Goal: Task Accomplishment & Management: Manage account settings

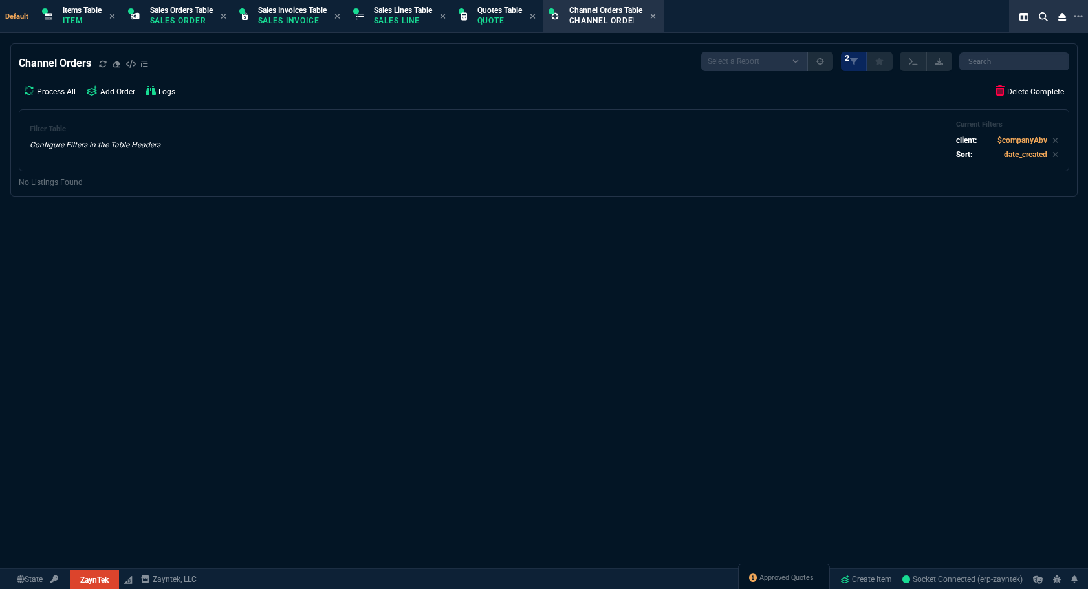
select select "12: [PERSON_NAME]"
click at [767, 569] on div "Approved Quotes" at bounding box center [784, 579] width 92 height 31
click at [769, 575] on span "Approved Quotes" at bounding box center [786, 578] width 54 height 10
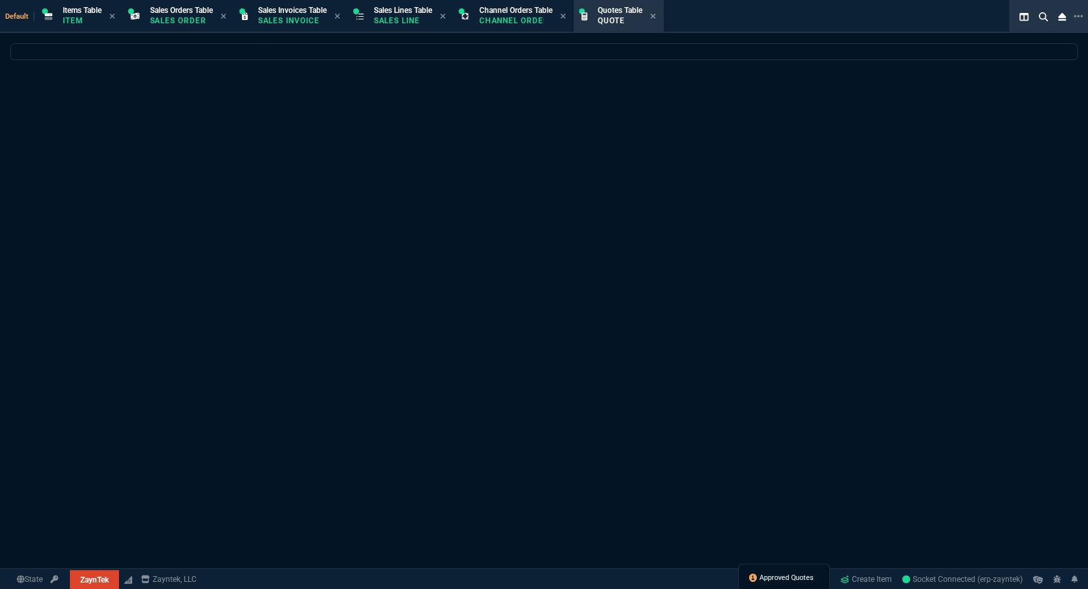
select select
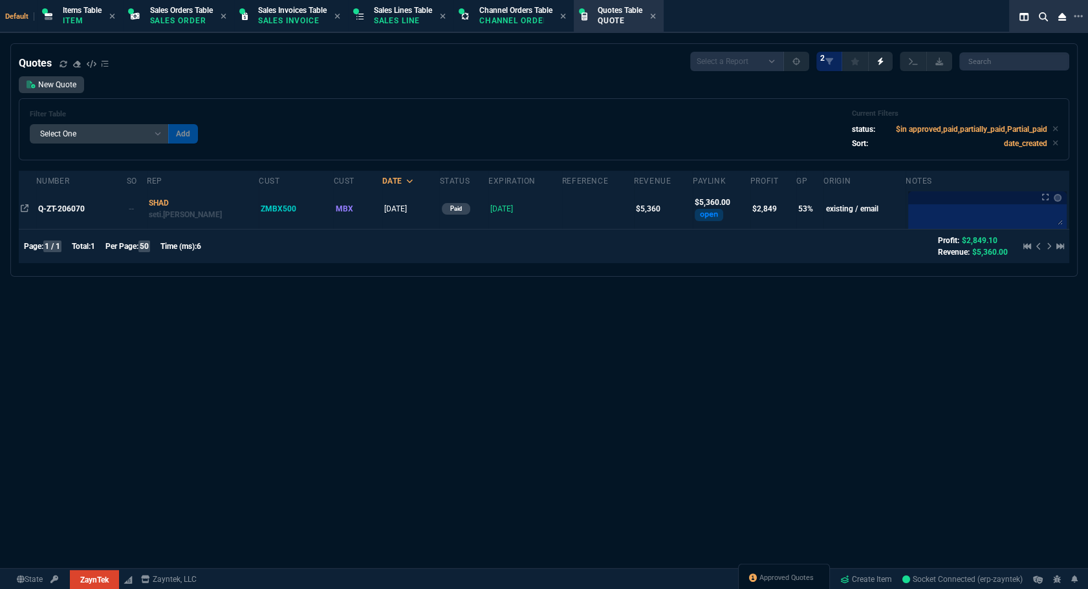
click at [70, 202] on td "Q-ZT-206070" at bounding box center [81, 209] width 91 height 40
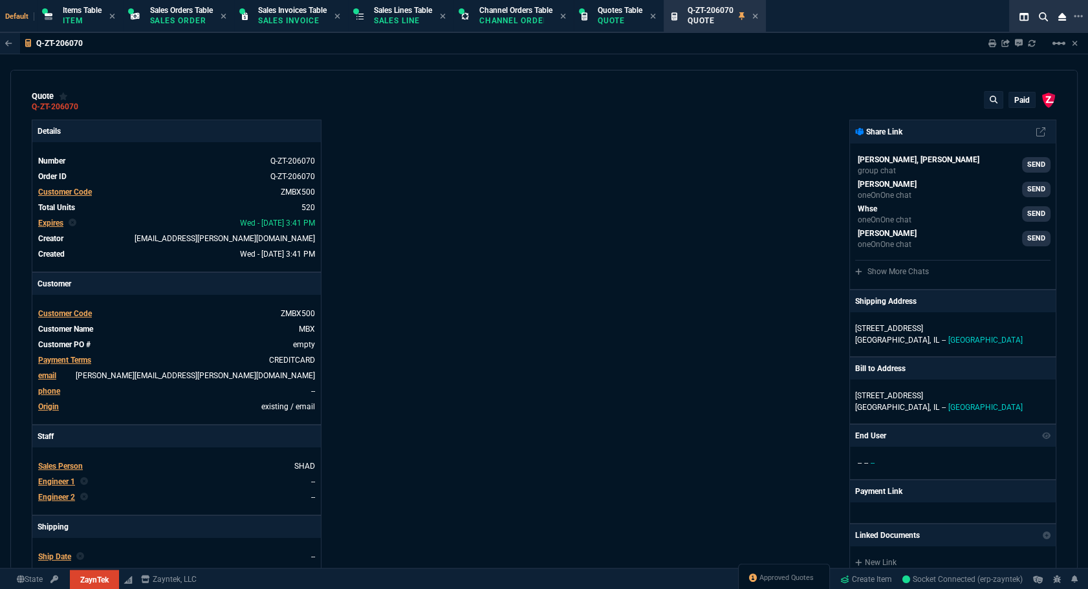
type input "50"
type input "4"
type input "70.18"
type input "58"
type input "7"
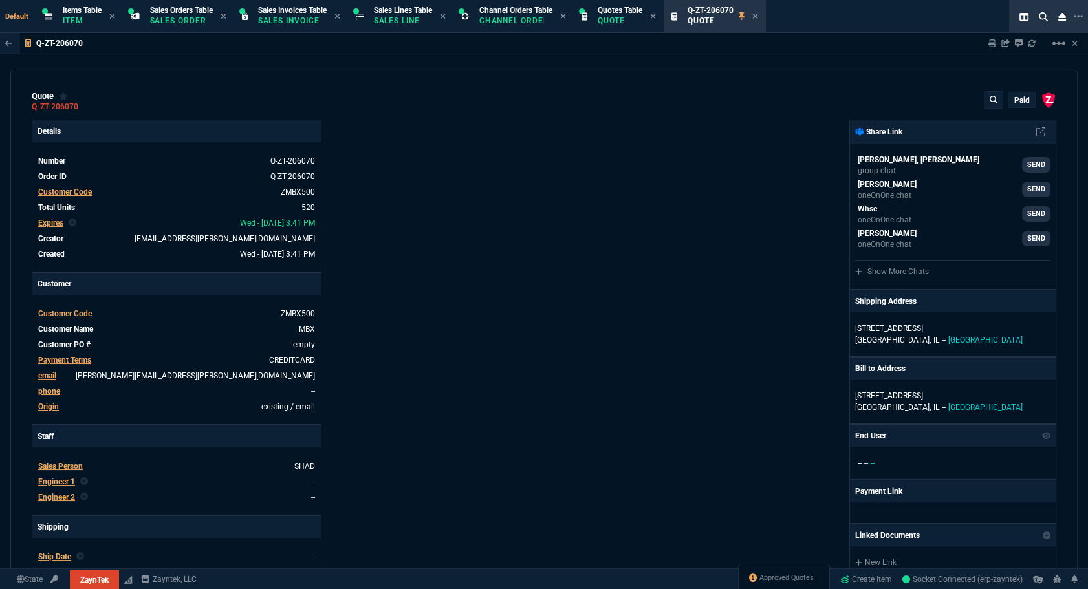
type input "208.19"
type input "89"
type input "94"
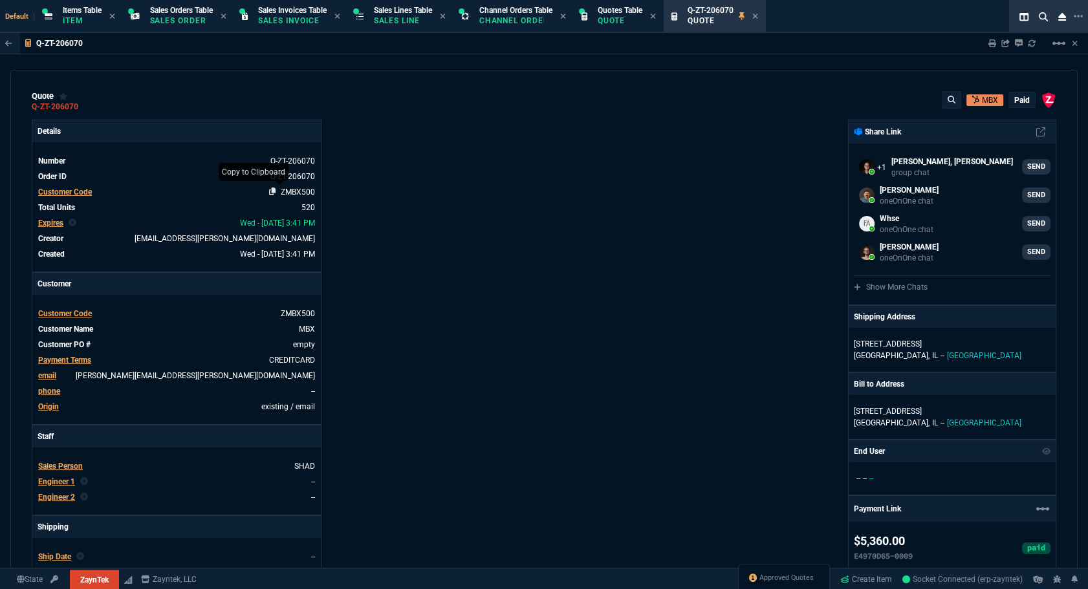
click at [269, 193] on icon at bounding box center [272, 192] width 7 height 8
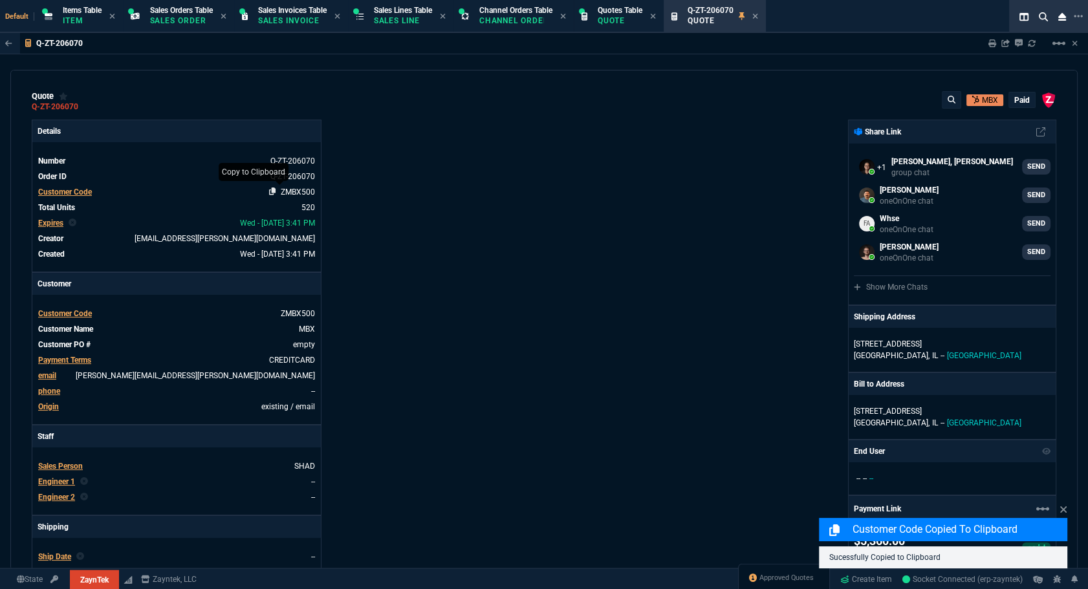
click at [269, 193] on icon at bounding box center [272, 192] width 7 height 8
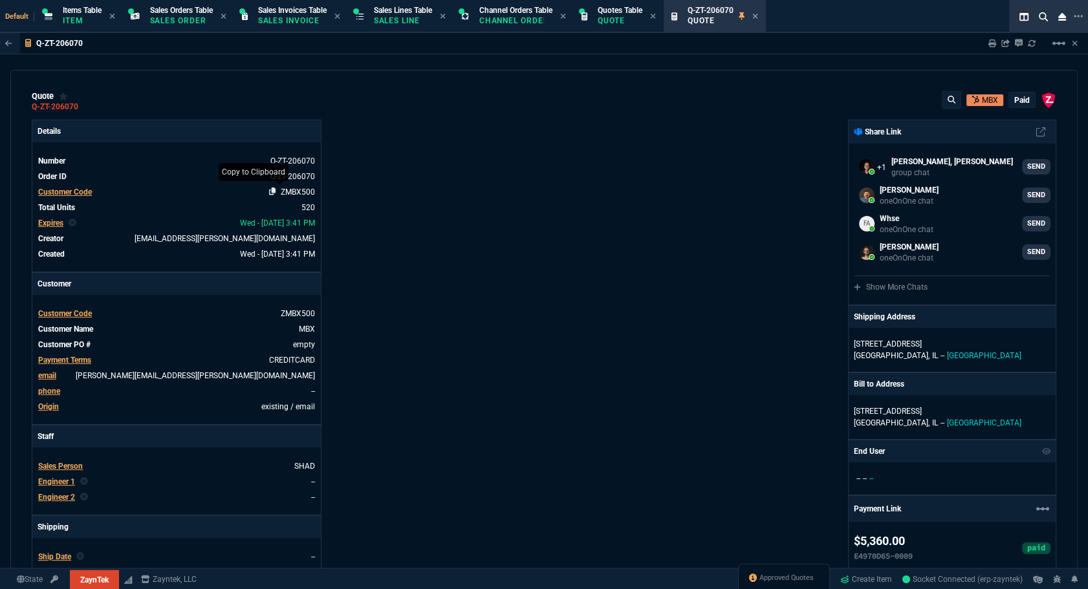
click at [269, 191] on icon at bounding box center [272, 192] width 7 height 8
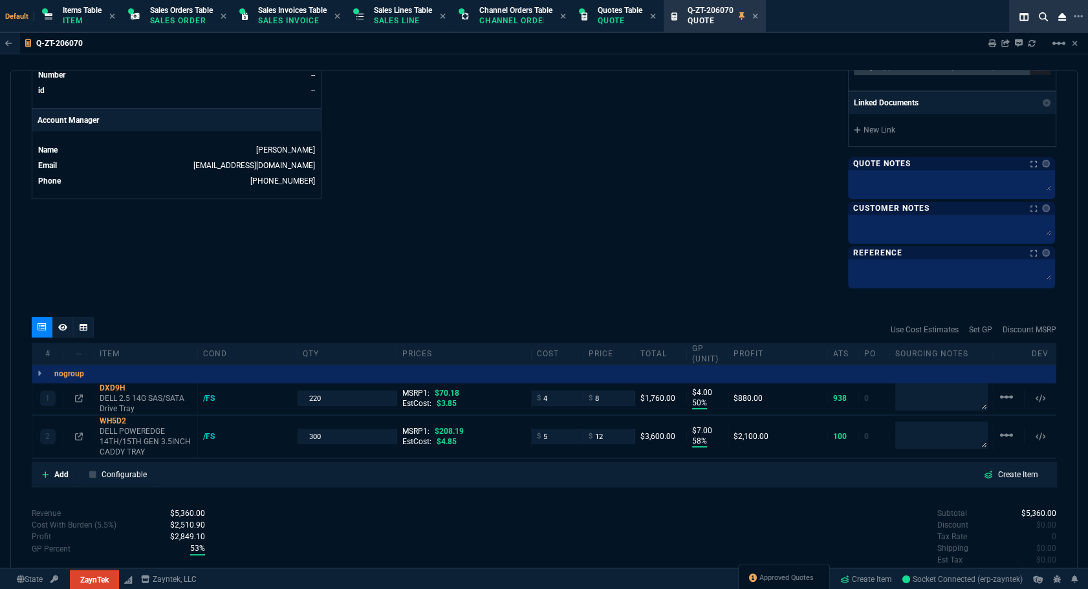
scroll to position [669, 0]
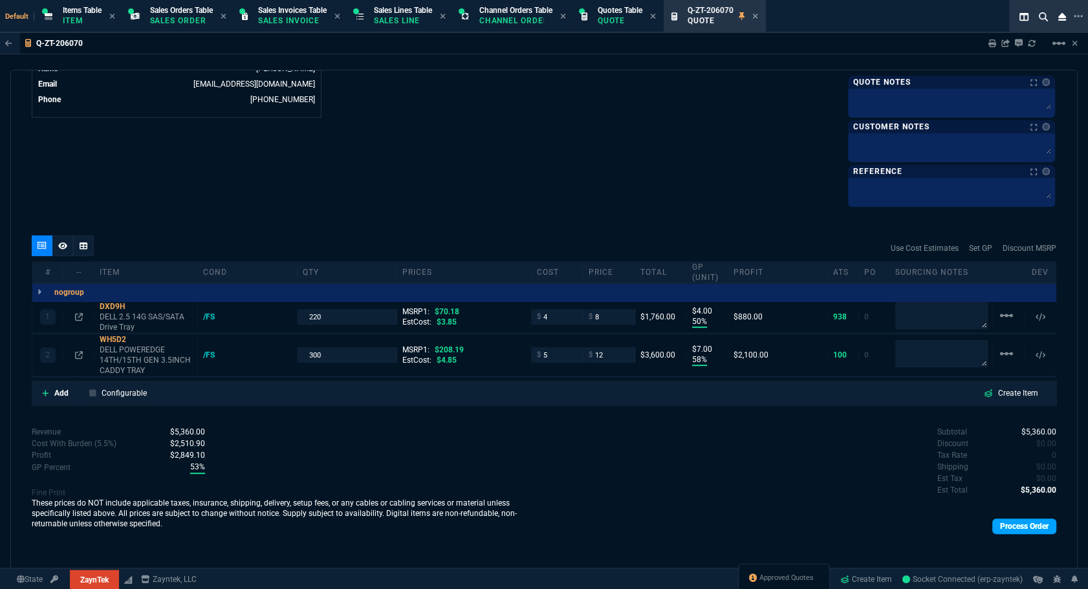
click at [1033, 529] on link "Process Order" at bounding box center [1024, 527] width 64 height 16
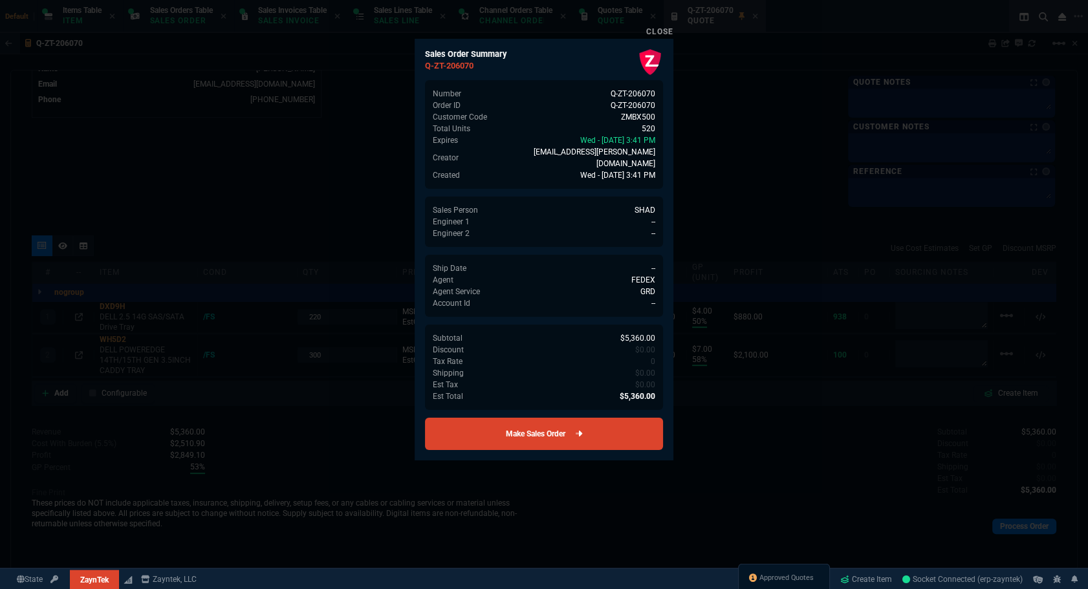
click at [499, 418] on link "Make Sales Order" at bounding box center [544, 434] width 238 height 32
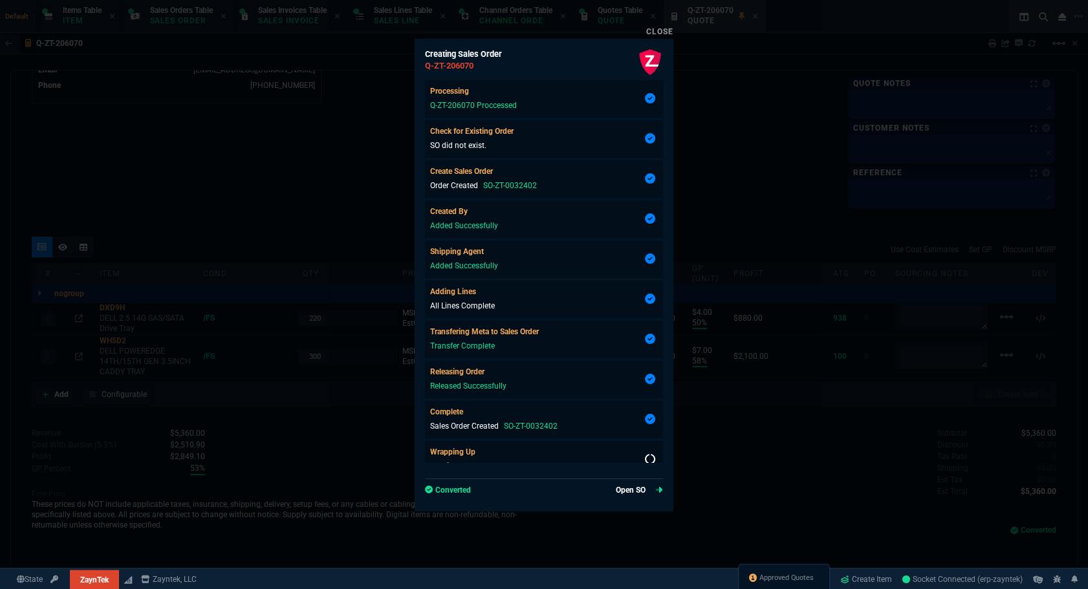
click at [630, 491] on link "Open SO" at bounding box center [639, 490] width 47 height 12
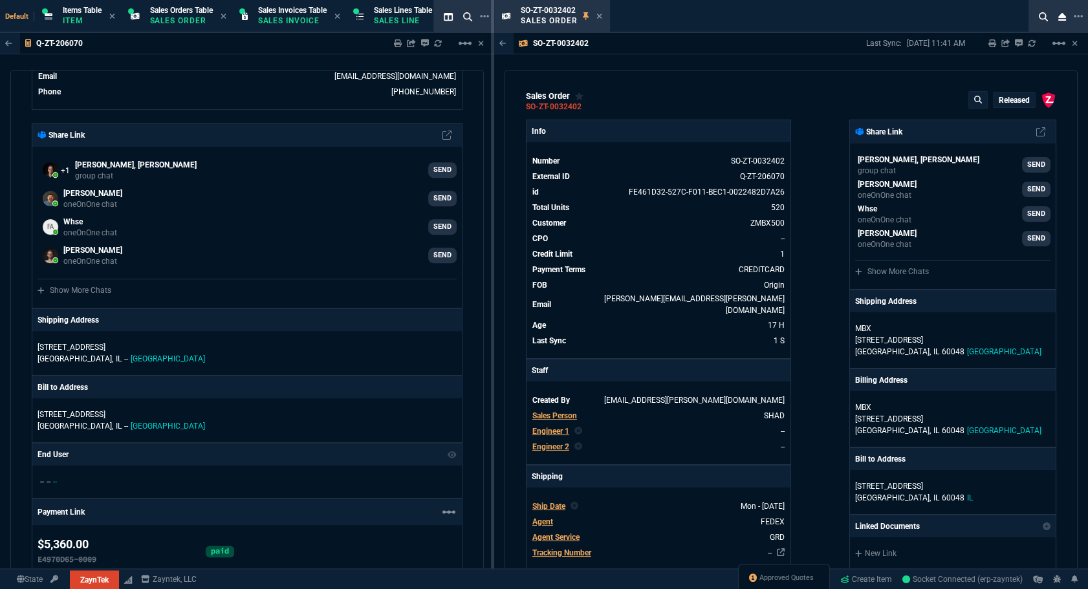
type input "50"
type input "4"
type input "70.18"
type input "58"
type input "7"
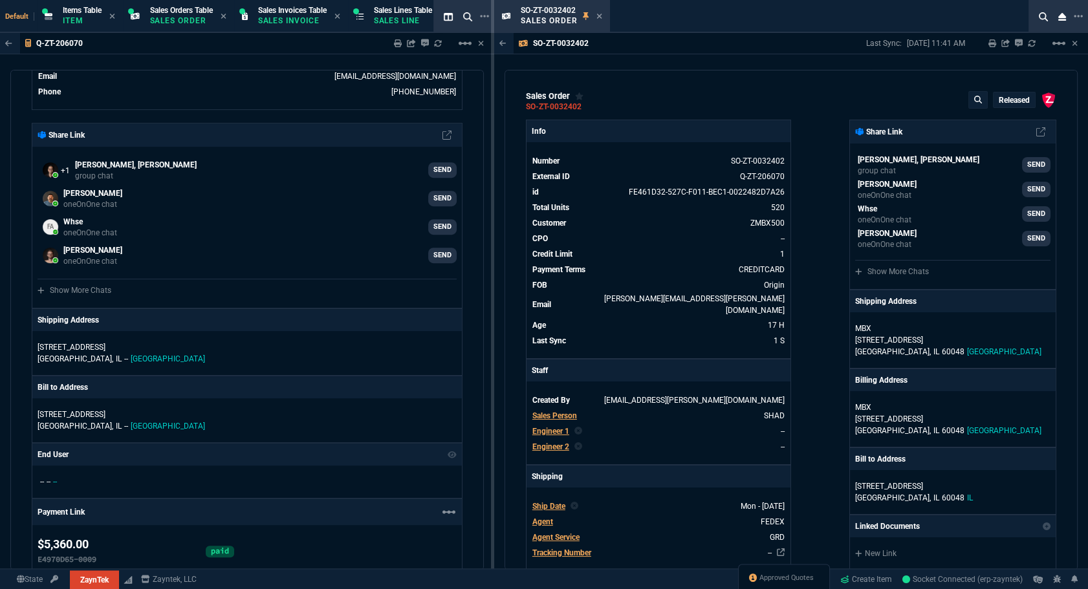
type input "208.19"
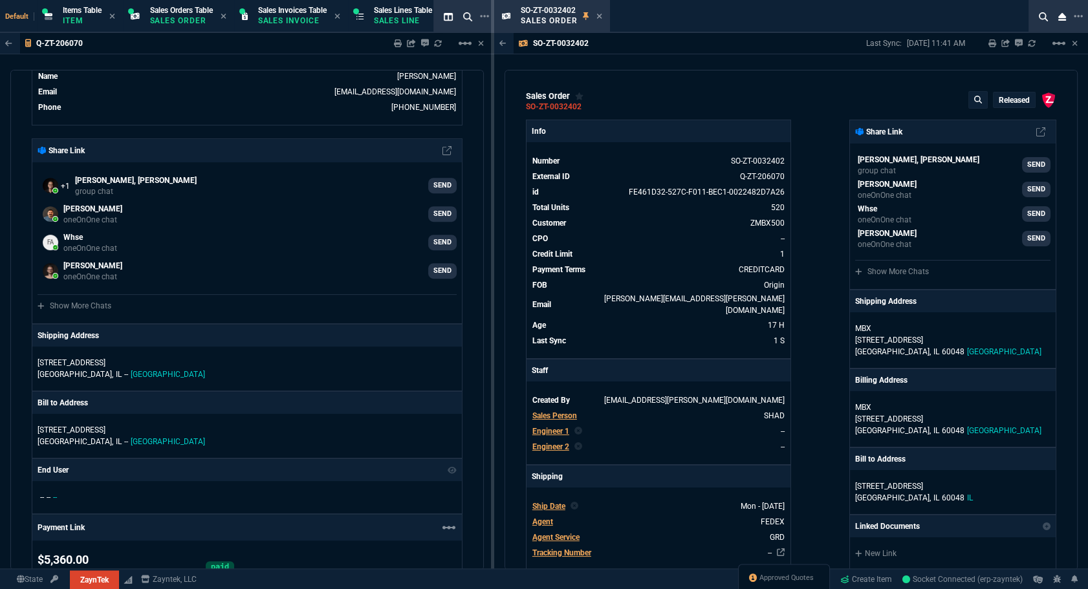
type input "89"
type input "94"
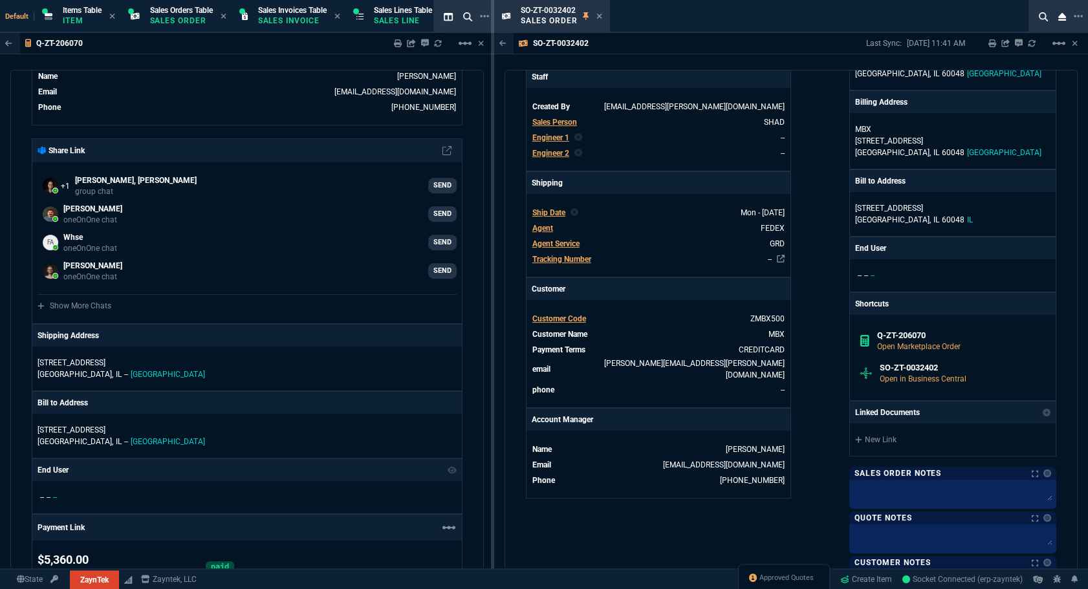
scroll to position [470, 0]
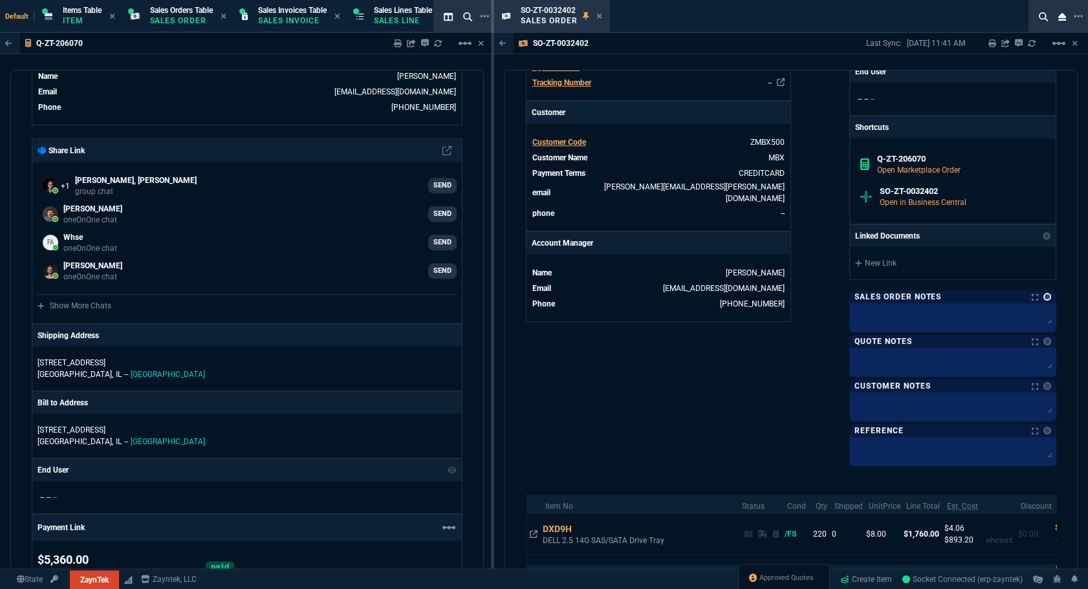
click at [1043, 294] on link at bounding box center [1047, 297] width 8 height 8
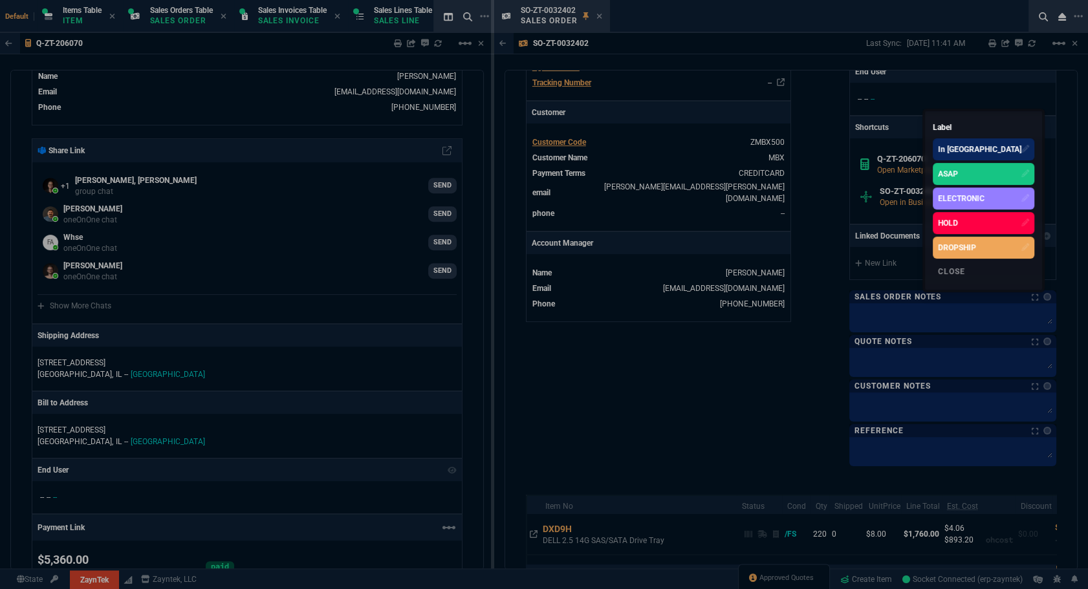
click at [1000, 178] on div "ASAP" at bounding box center [983, 174] width 102 height 22
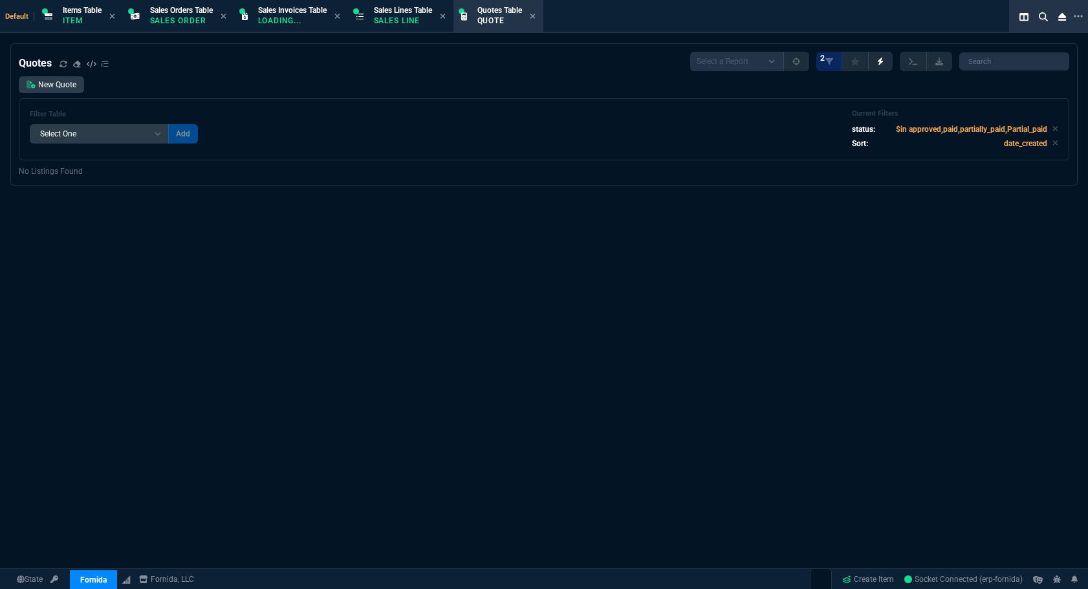
select select "12: [PERSON_NAME]"
select select
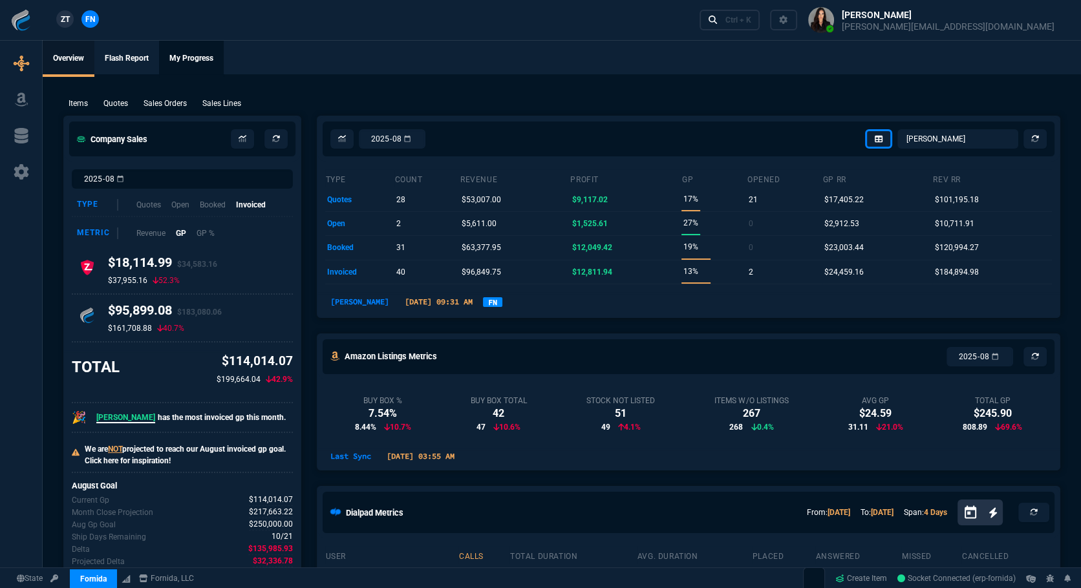
click at [204, 56] on link "My Progress" at bounding box center [191, 59] width 65 height 36
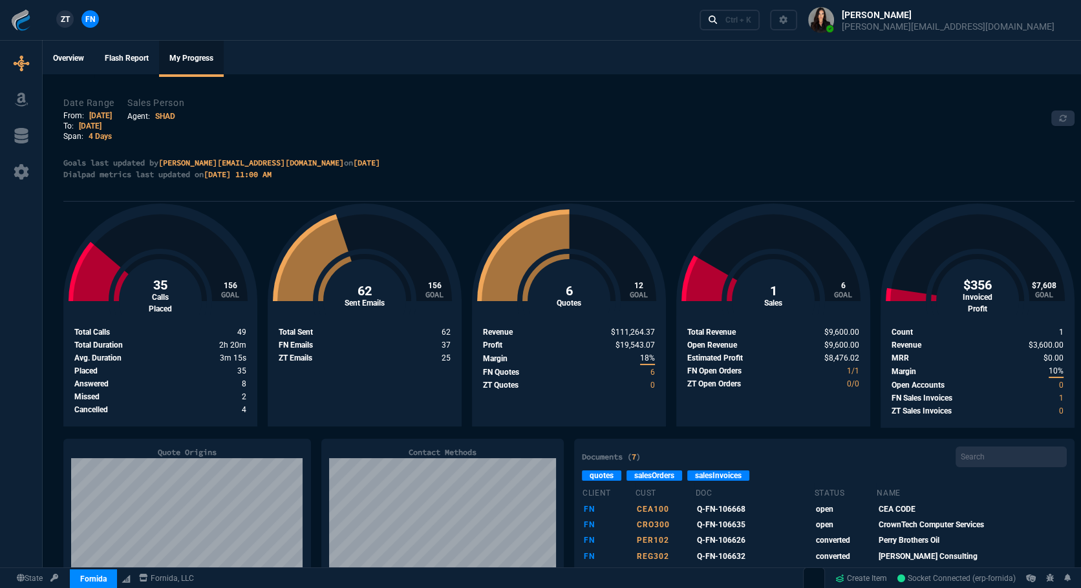
click at [97, 116] on link "[DATE]" at bounding box center [100, 115] width 23 height 9
select select "SHAD"
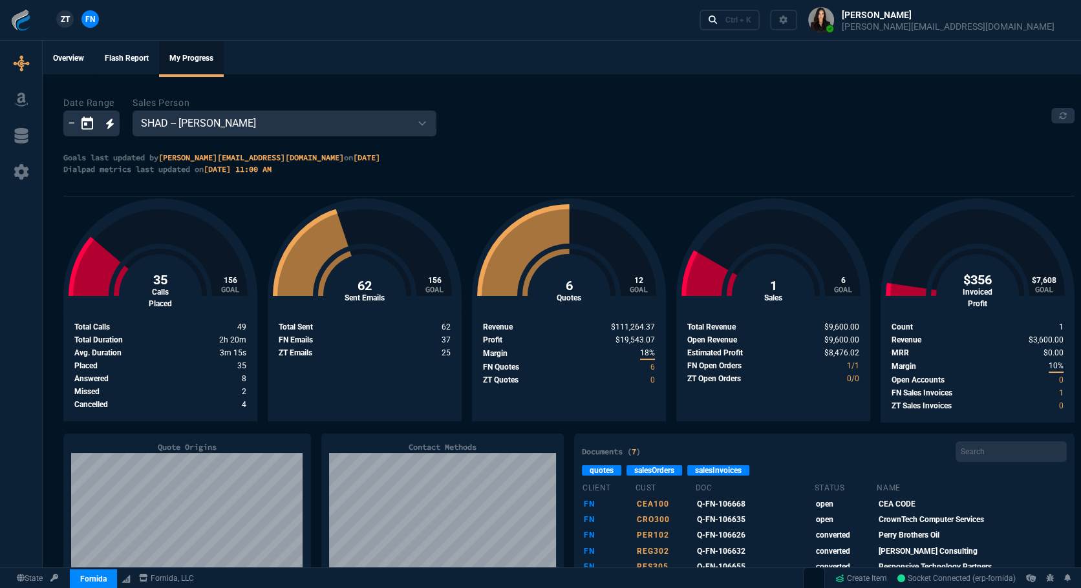
click at [92, 125] on icon "Open calendar" at bounding box center [87, 122] width 12 height 13
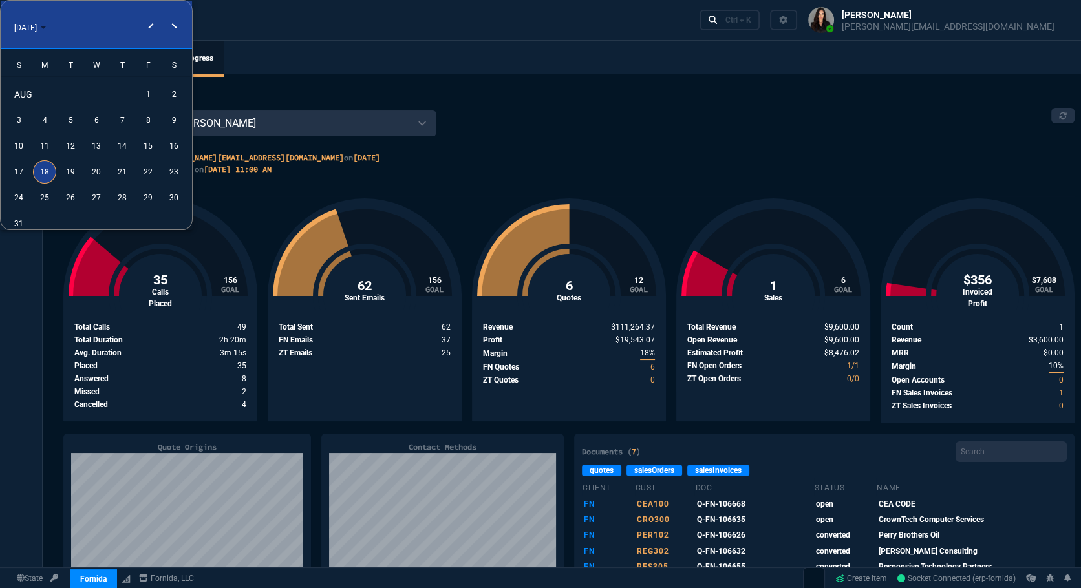
click at [45, 174] on div "18" at bounding box center [44, 171] width 23 height 23
click at [41, 167] on div "18" at bounding box center [44, 171] width 23 height 23
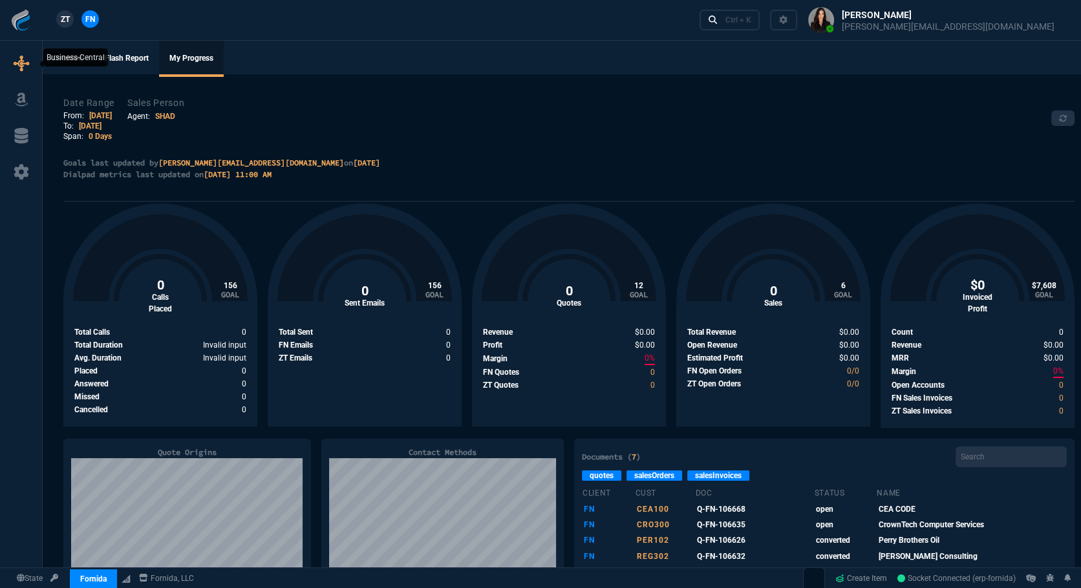
click at [28, 70] on link at bounding box center [21, 64] width 32 height 21
select select "12: [PERSON_NAME]"
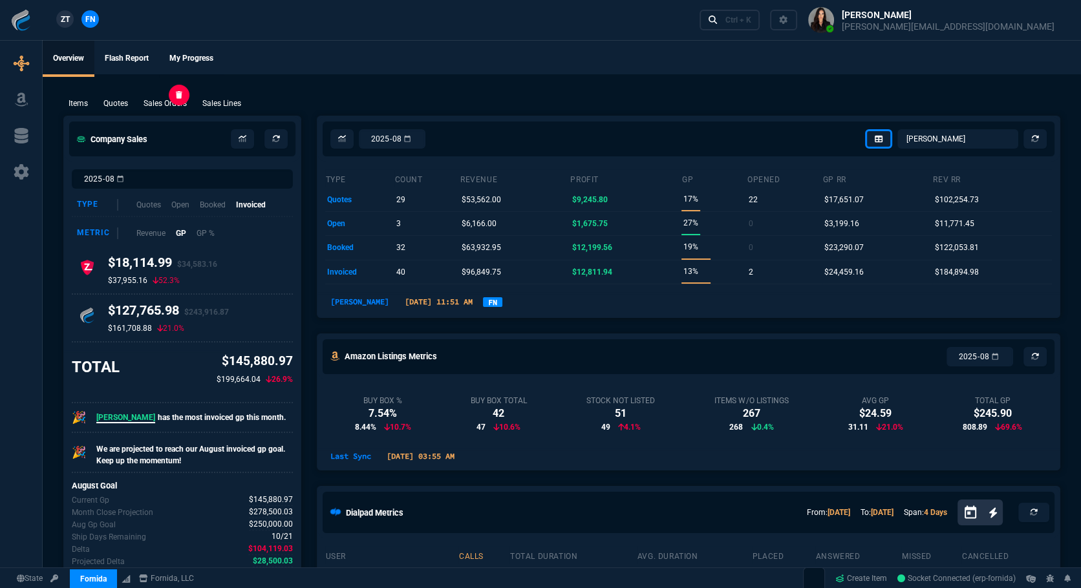
click at [181, 105] on p "Sales Orders" at bounding box center [165, 104] width 43 height 12
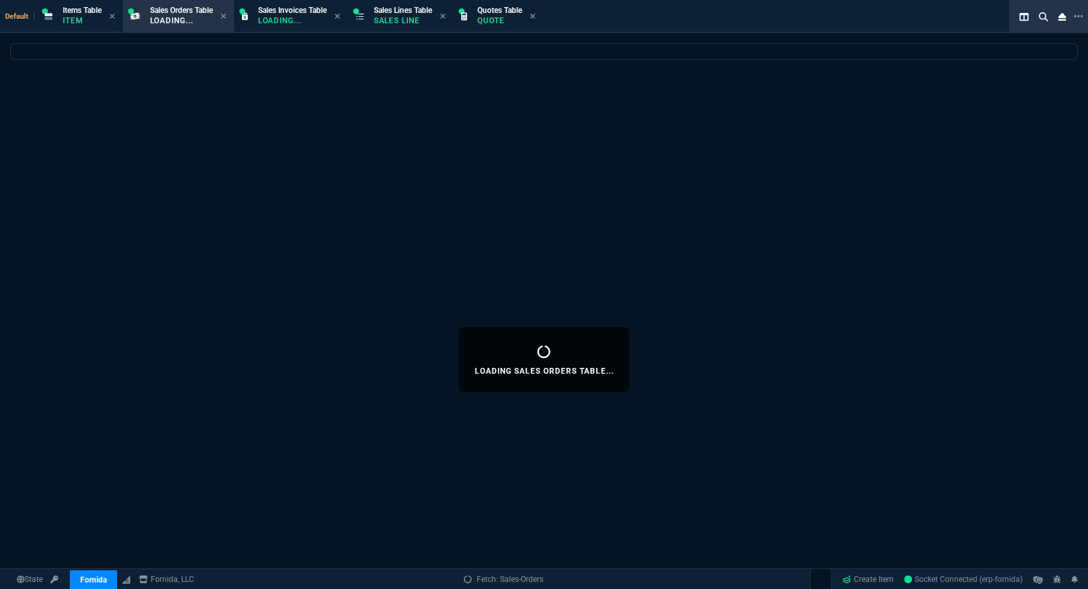
select select
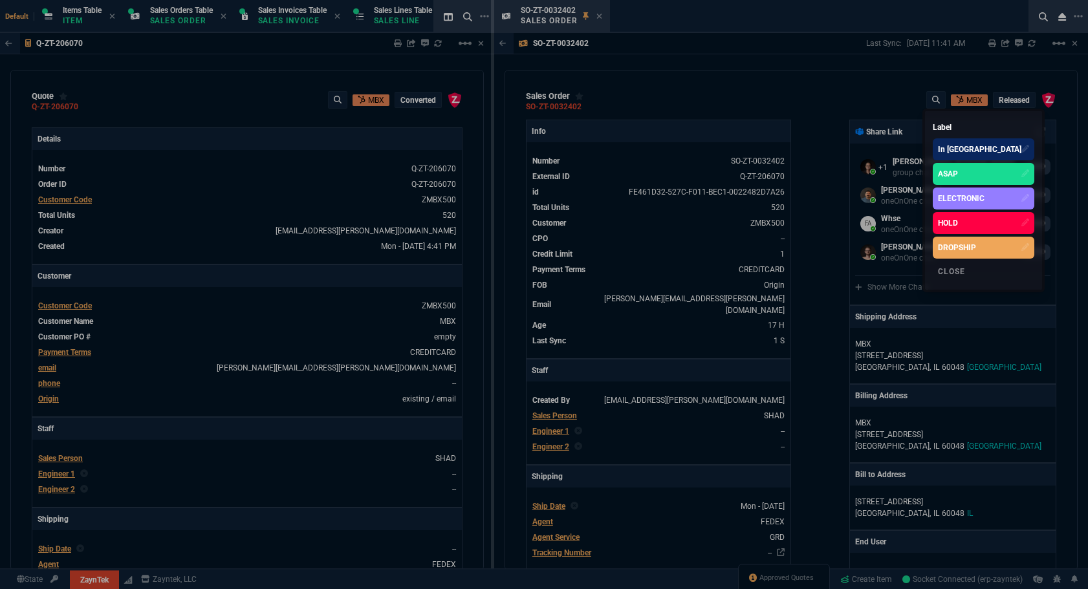
select select "12: [PERSON_NAME]"
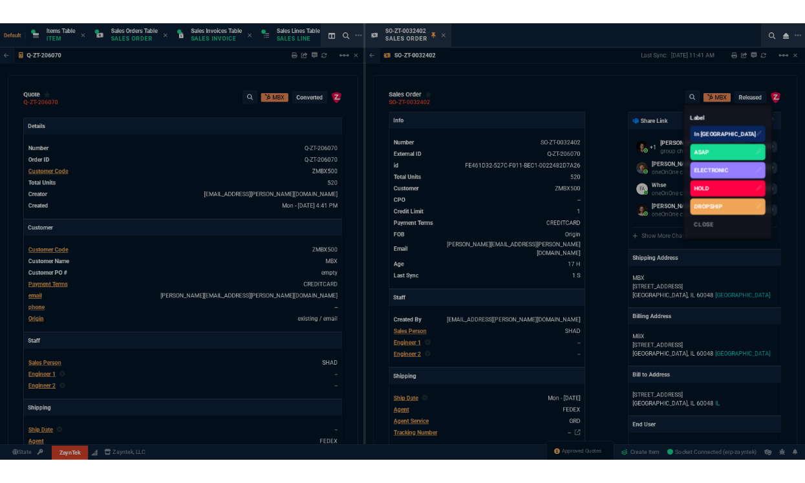
scroll to position [470, 0]
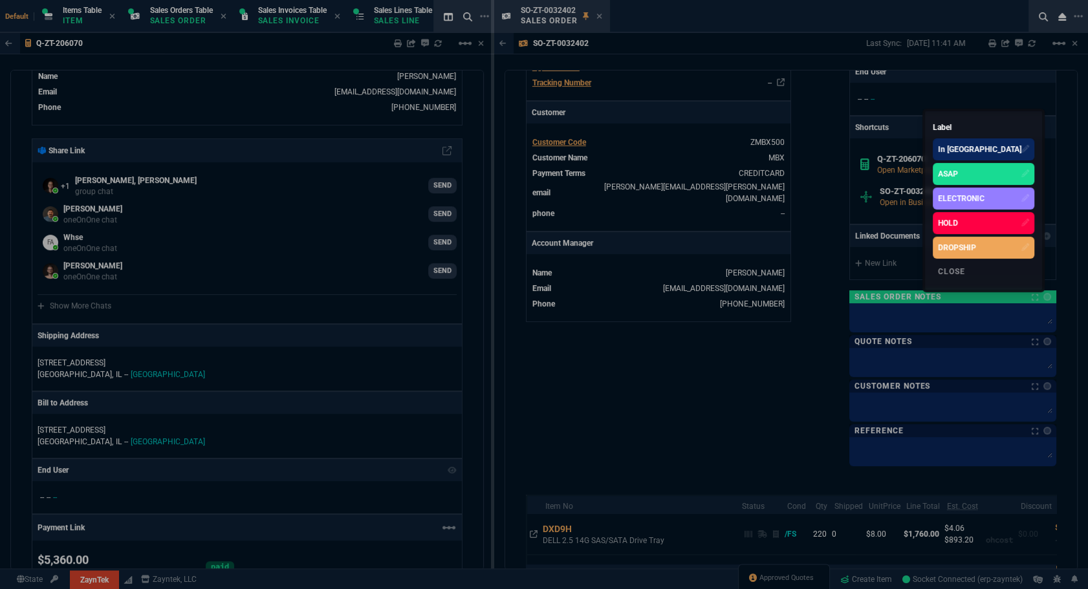
click at [601, 27] on div at bounding box center [544, 294] width 1088 height 589
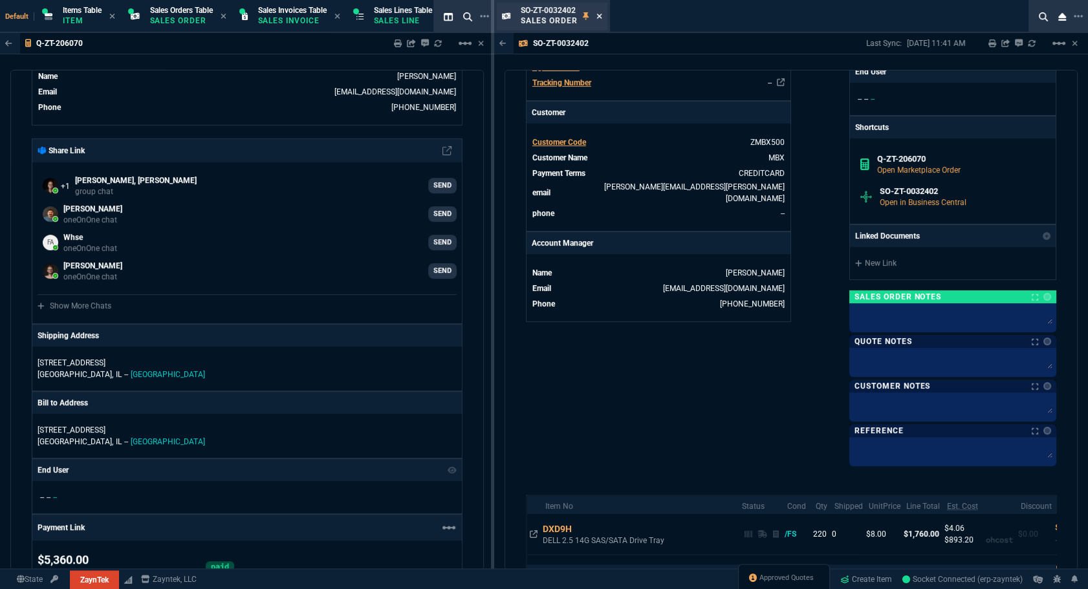
click at [599, 13] on icon at bounding box center [599, 16] width 6 height 8
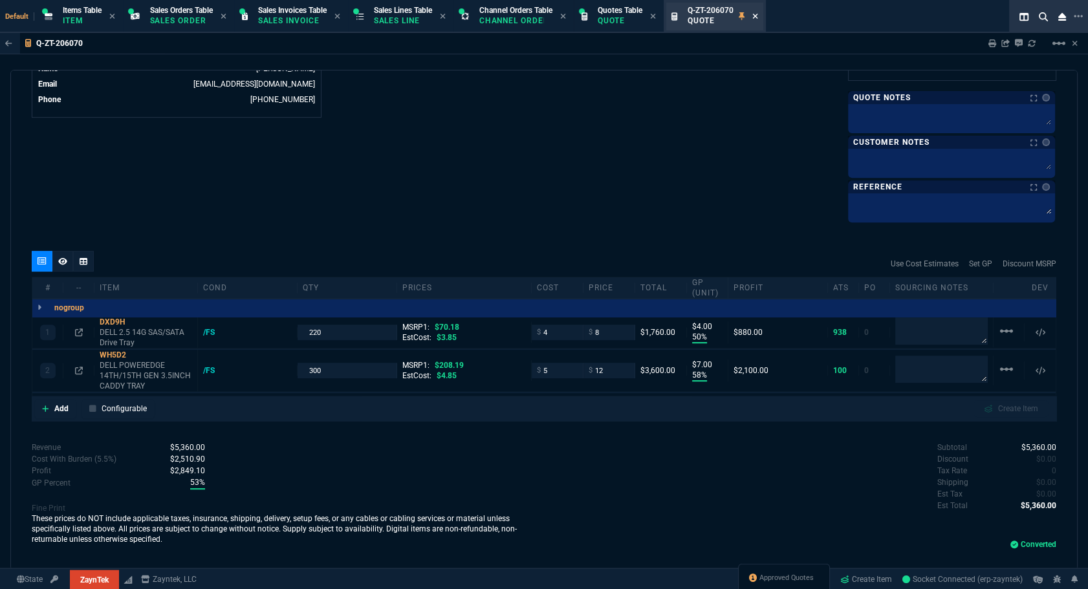
click at [757, 17] on icon at bounding box center [754, 16] width 5 height 5
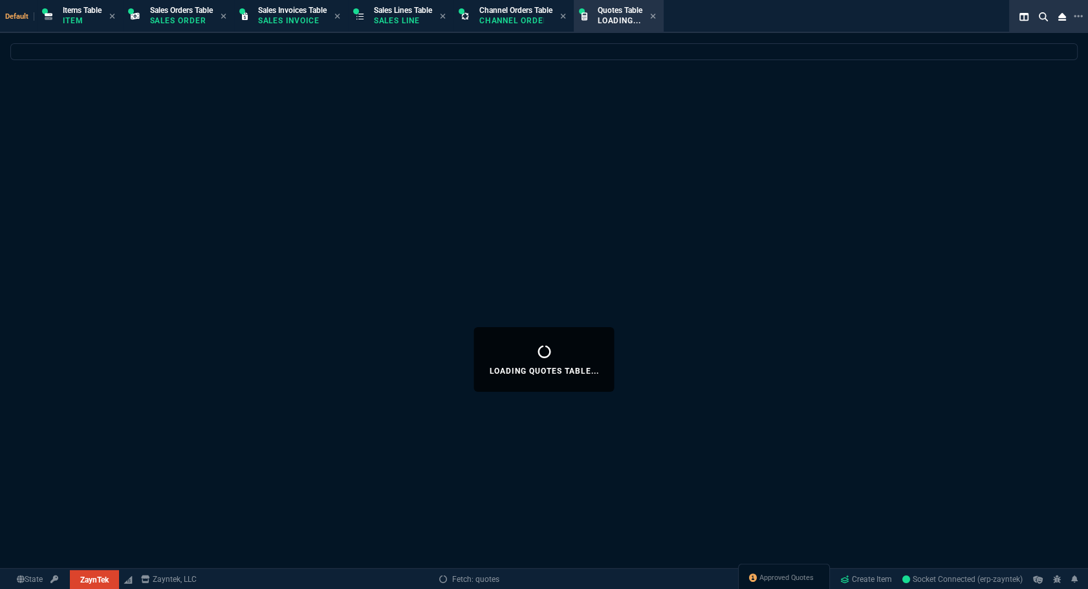
select select
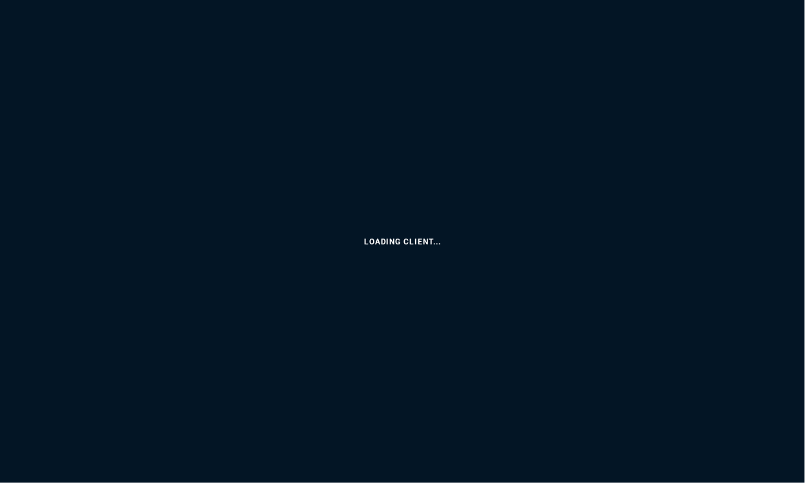
select select
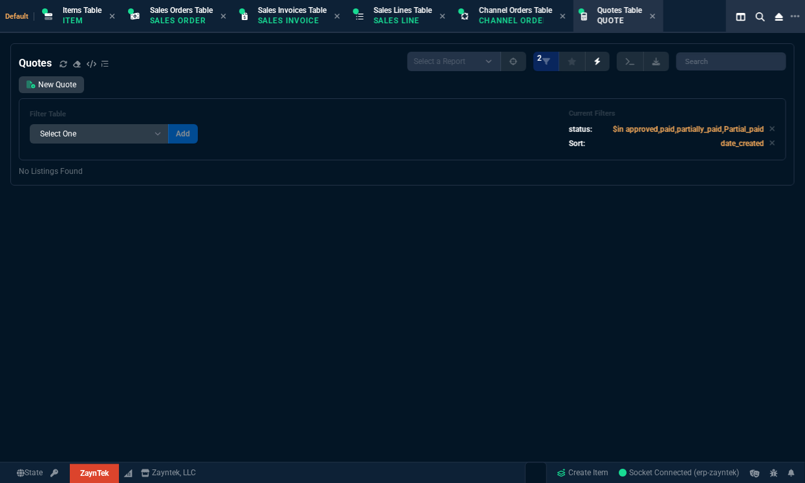
select select "12: [PERSON_NAME]"
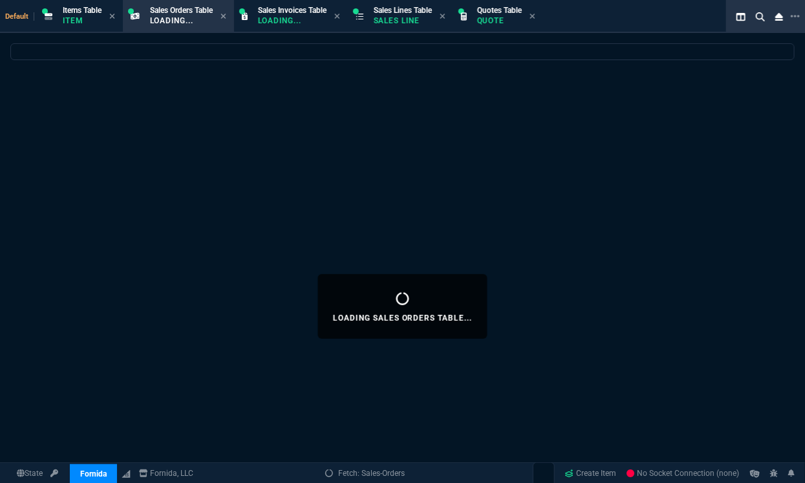
select select "12: [PERSON_NAME]"
select select
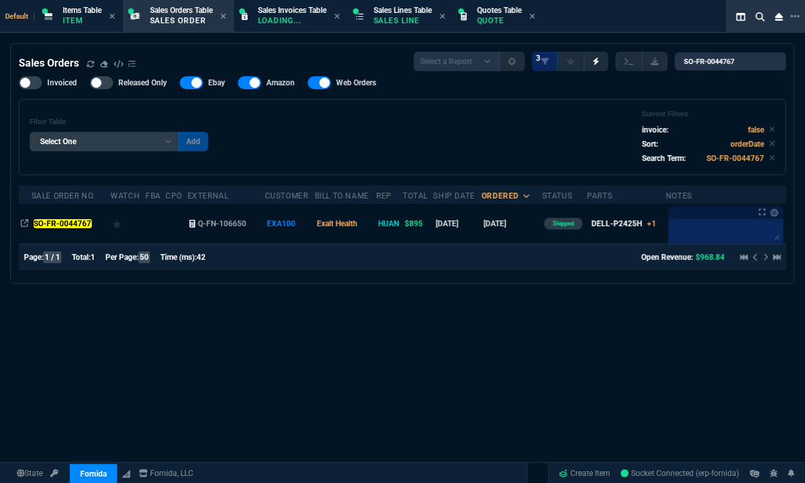
select select "12: [PERSON_NAME]"
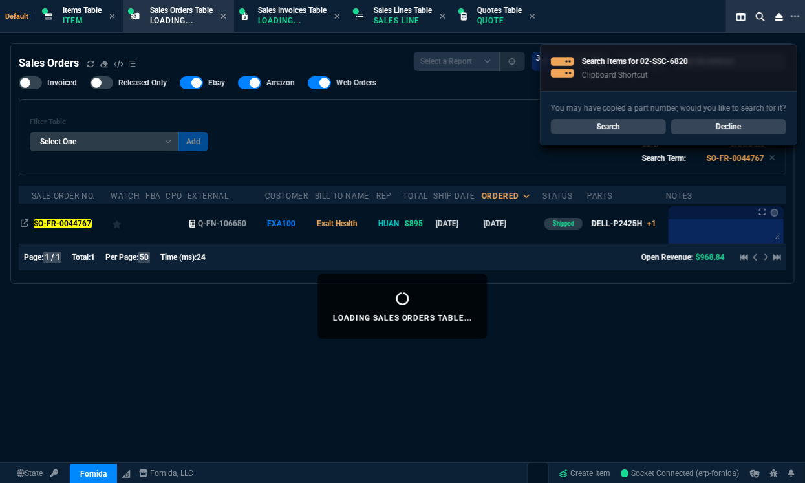
click at [758, 125] on link "Decline" at bounding box center [728, 127] width 115 height 16
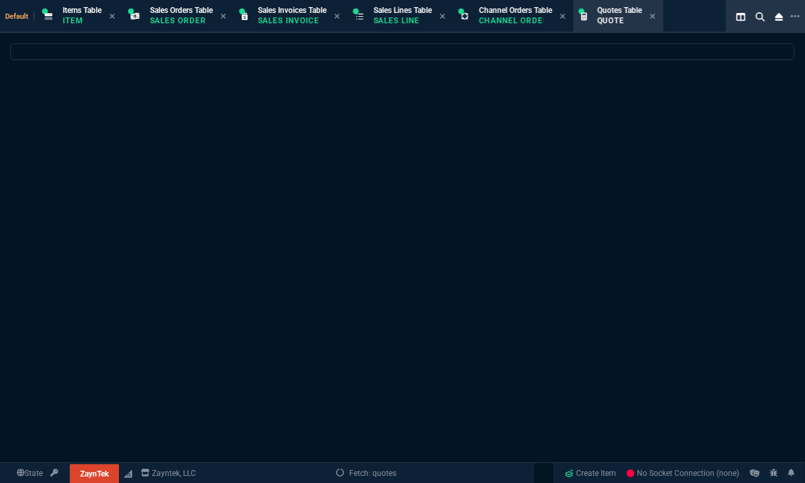
select select "12: [PERSON_NAME]"
select select
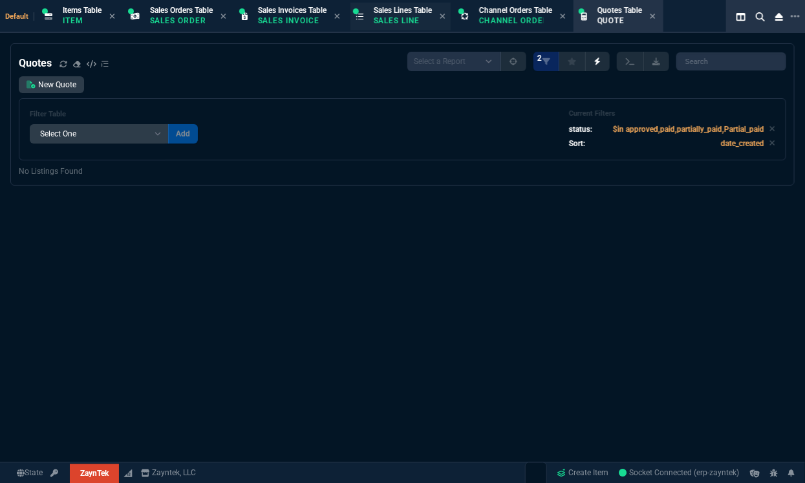
click at [384, 25] on p "Sales Line" at bounding box center [403, 21] width 58 height 10
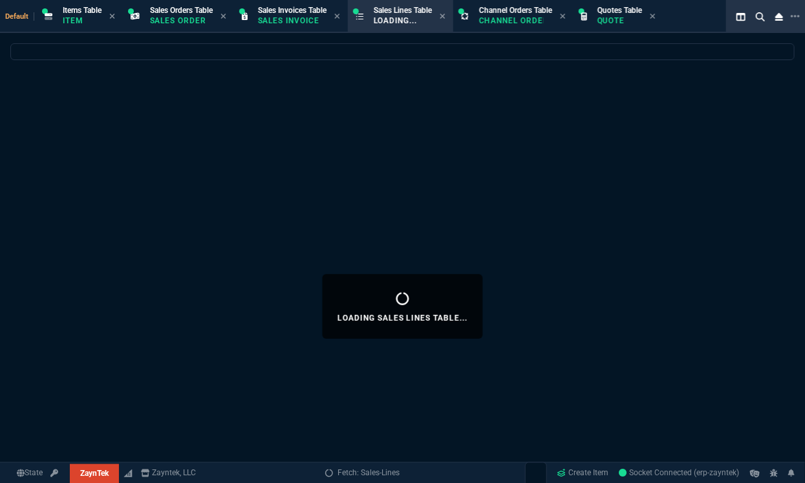
select select
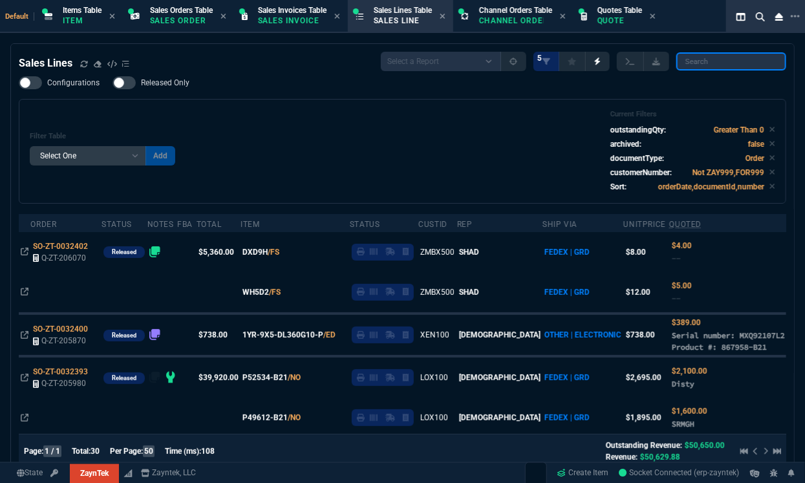
click at [713, 59] on input "search" at bounding box center [731, 61] width 110 height 18
paste input "32380"
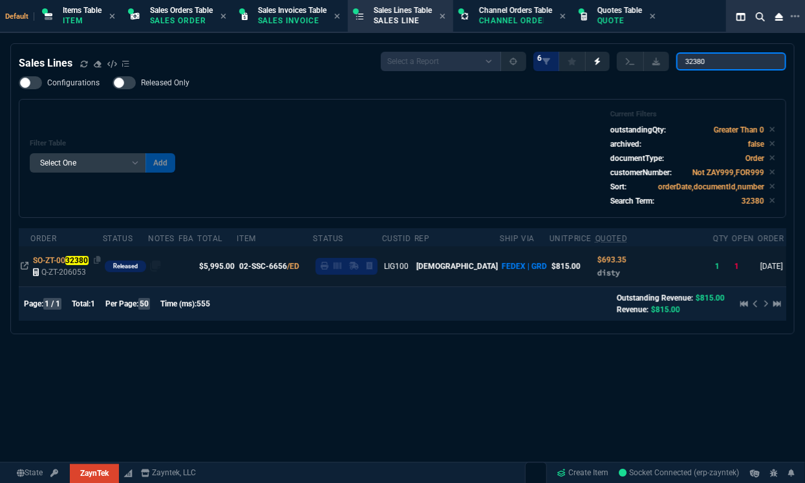
type input "32380"
click at [63, 258] on span "SO-ZT-00 32380" at bounding box center [61, 260] width 56 height 9
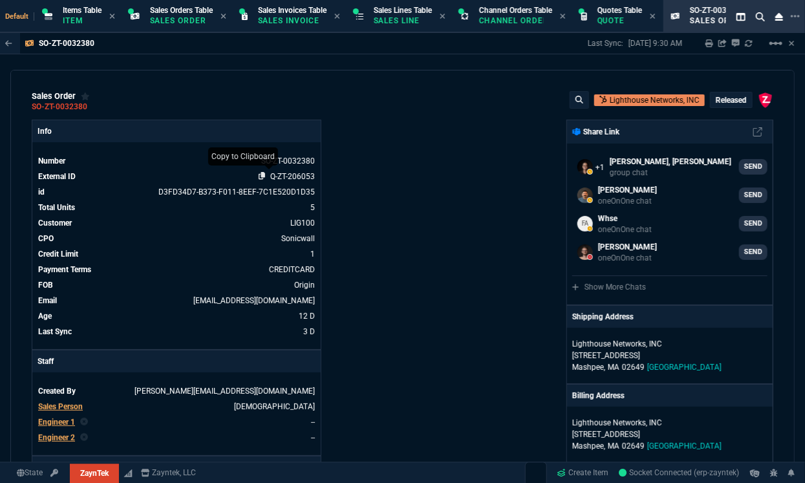
click at [259, 173] on icon at bounding box center [262, 176] width 7 height 8
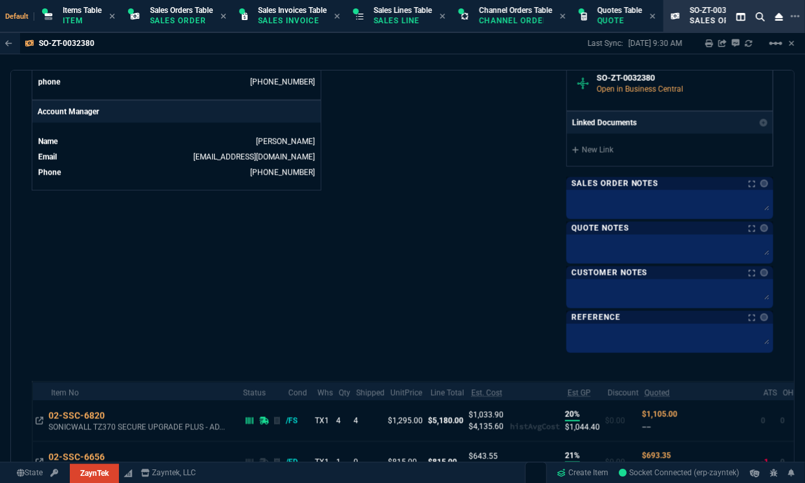
scroll to position [711, 0]
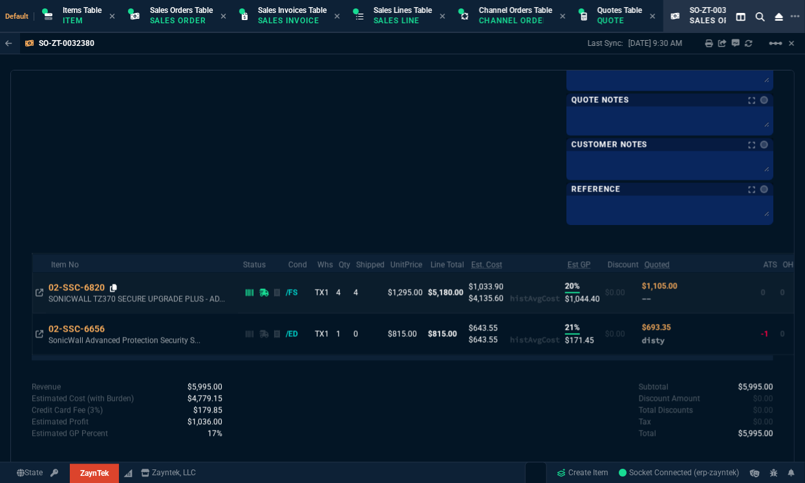
click at [113, 284] on icon at bounding box center [113, 288] width 7 height 8
click at [372, 402] on div "Warning Cost estimation was not possible for some items Revenue $5,995.00 Cost …" at bounding box center [217, 418] width 371 height 75
click at [38, 291] on icon at bounding box center [40, 293] width 8 height 8
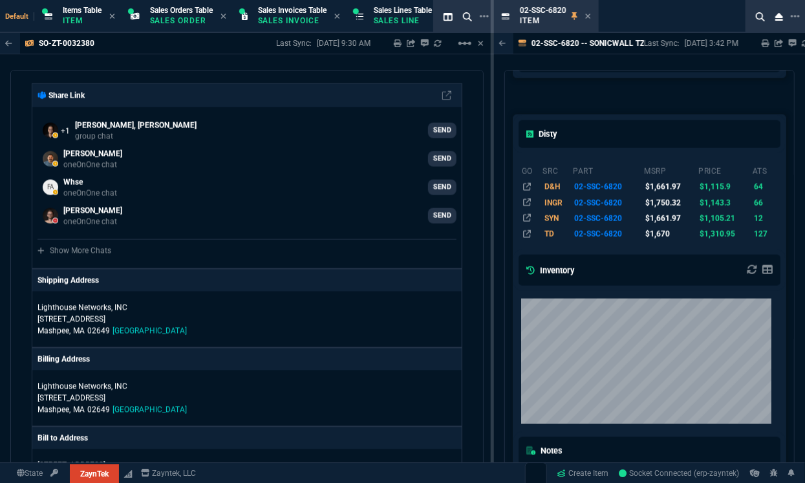
scroll to position [564, 0]
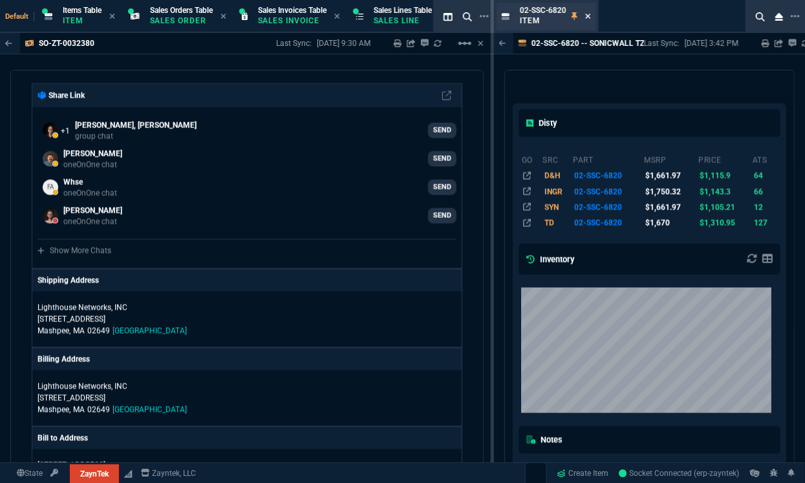
click at [588, 15] on icon at bounding box center [588, 16] width 5 height 5
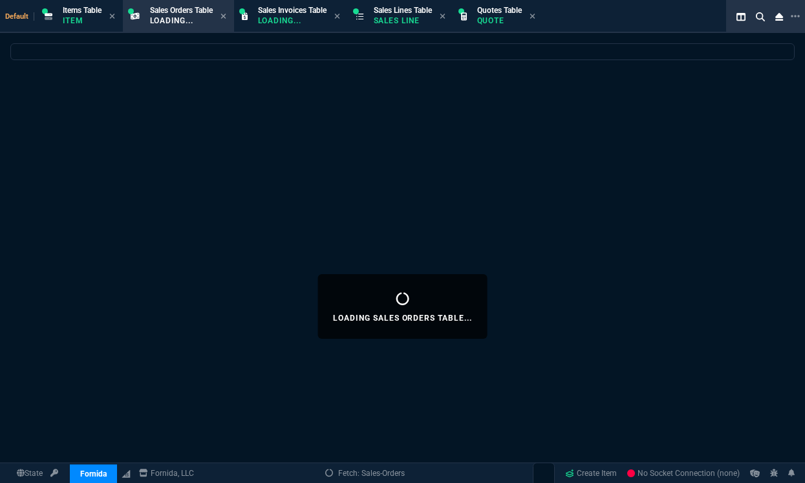
select select "12: [PERSON_NAME]"
select select
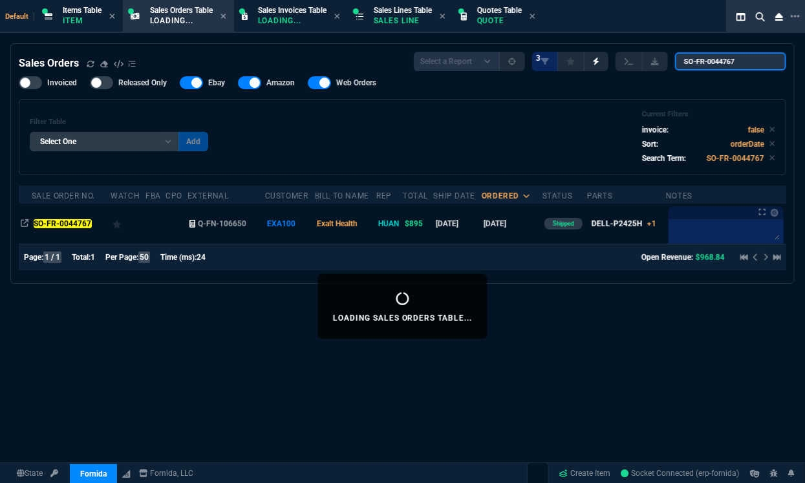
click at [767, 58] on input "SO-FR-0044767" at bounding box center [730, 61] width 111 height 18
click at [766, 61] on input "SO-FR-0044767" at bounding box center [730, 61] width 111 height 18
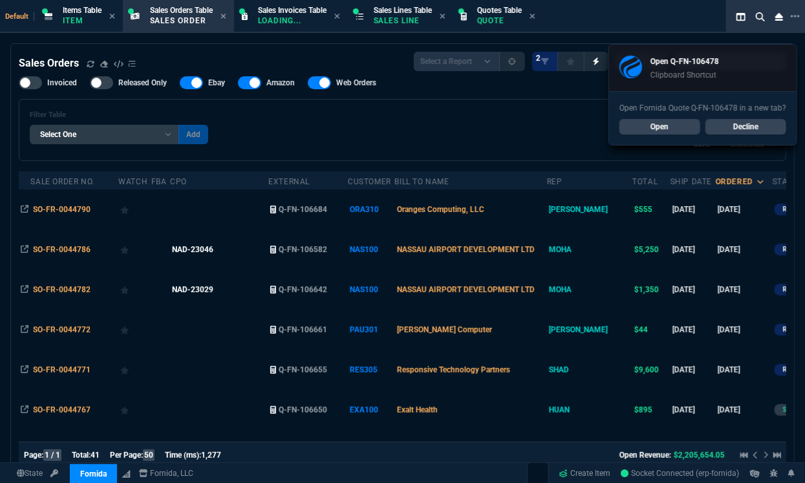
click at [643, 125] on link "Open" at bounding box center [659, 127] width 81 height 16
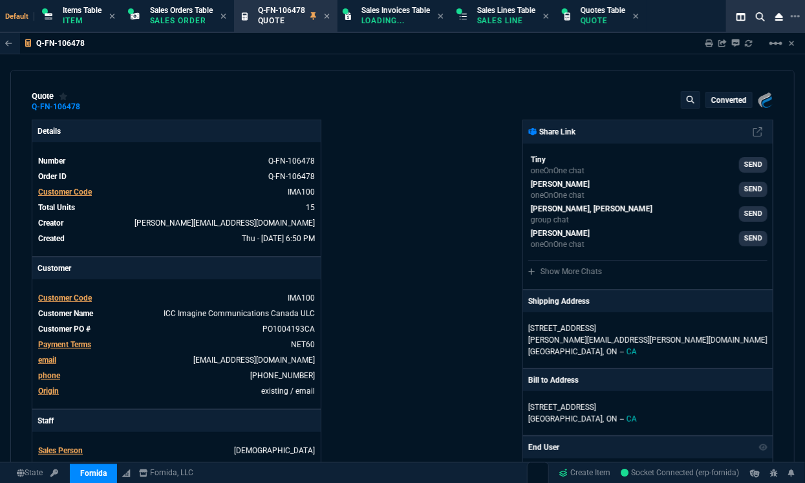
type input "35"
type input "55"
type input "76"
type input "80"
type input "78"
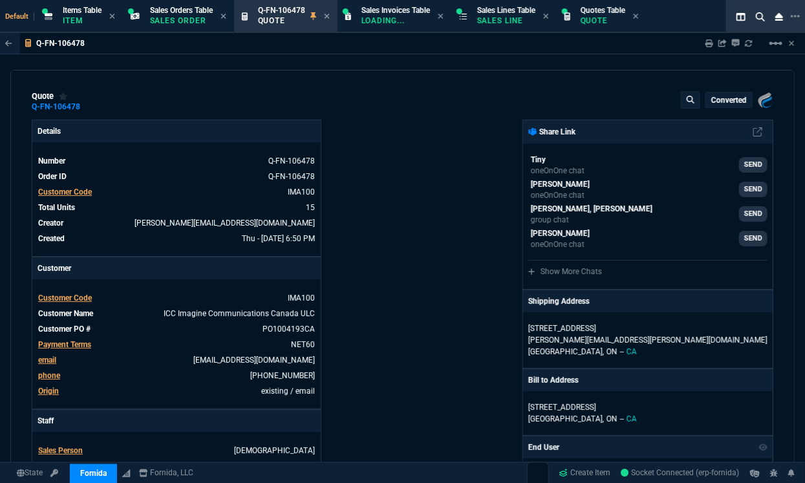
type input "230"
type input "71"
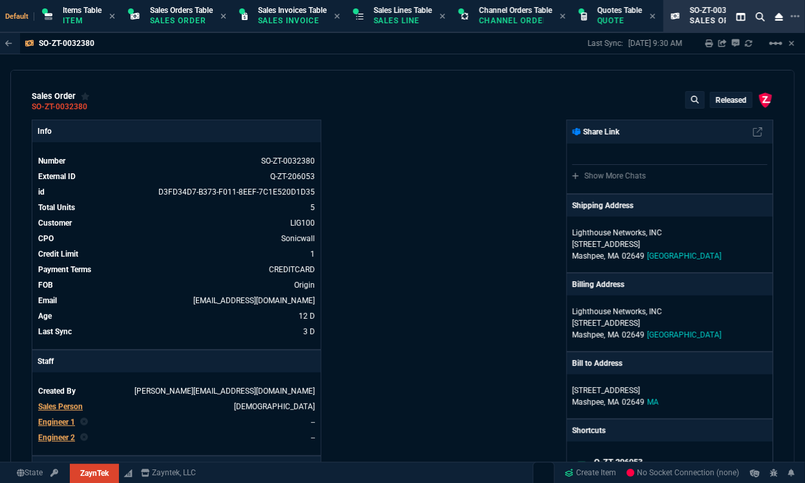
select select "12: [PERSON_NAME]"
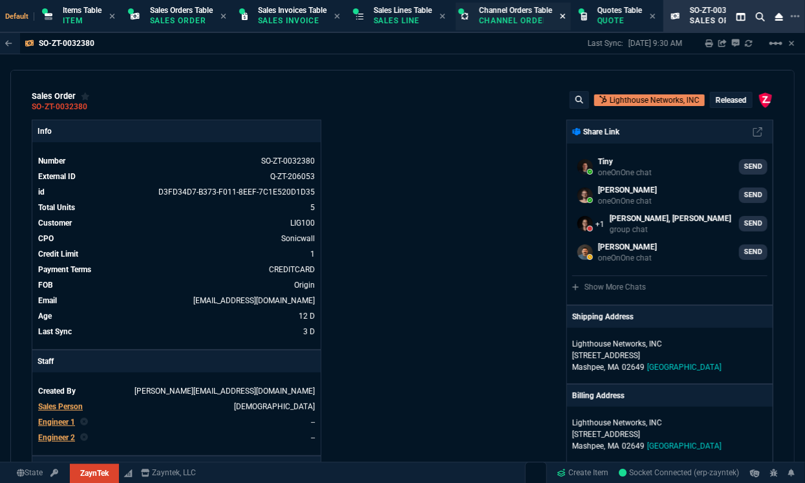
click at [566, 13] on icon at bounding box center [563, 16] width 6 height 8
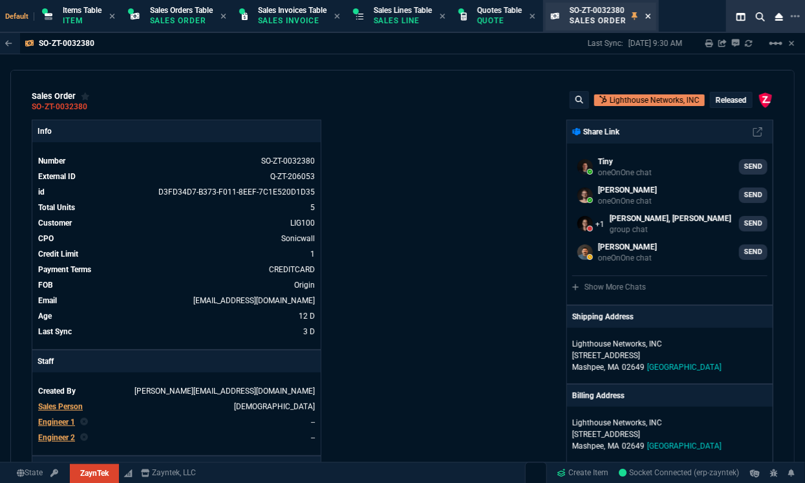
click at [651, 14] on icon at bounding box center [648, 16] width 6 height 8
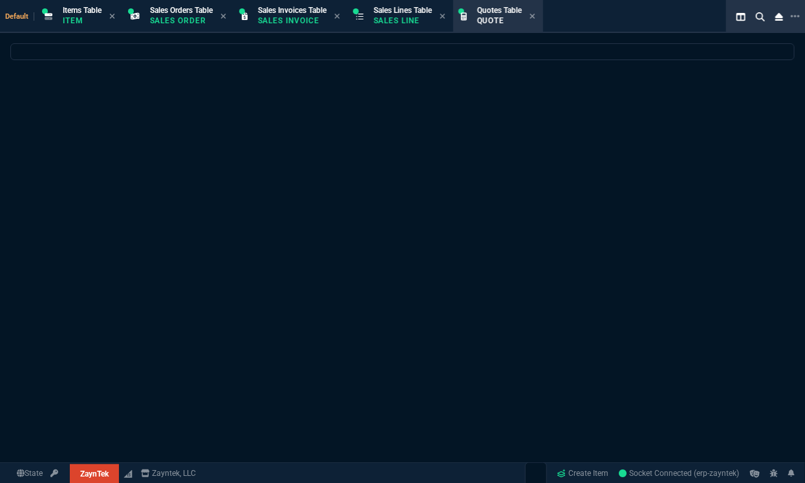
select select
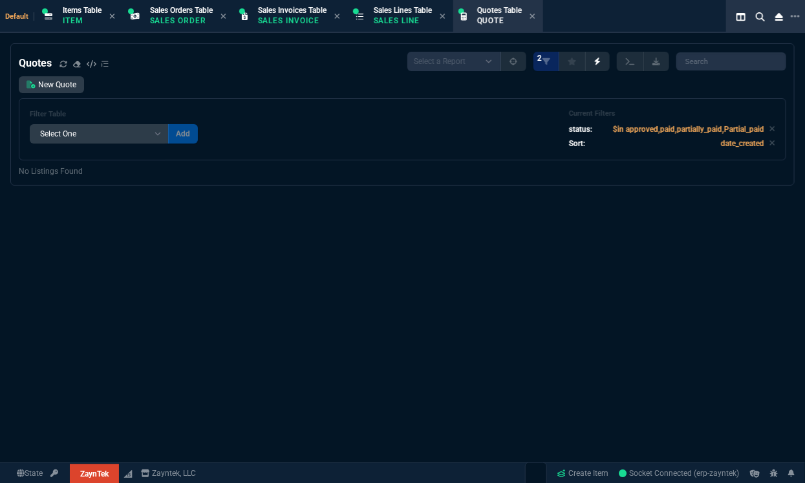
click at [713, 274] on div "Quotes Select a Report Fruit (MTD) APPROVED Quotes 2 New Quote Filter Table Sel…" at bounding box center [402, 306] width 805 height 526
click at [770, 130] on icon at bounding box center [772, 129] width 5 height 5
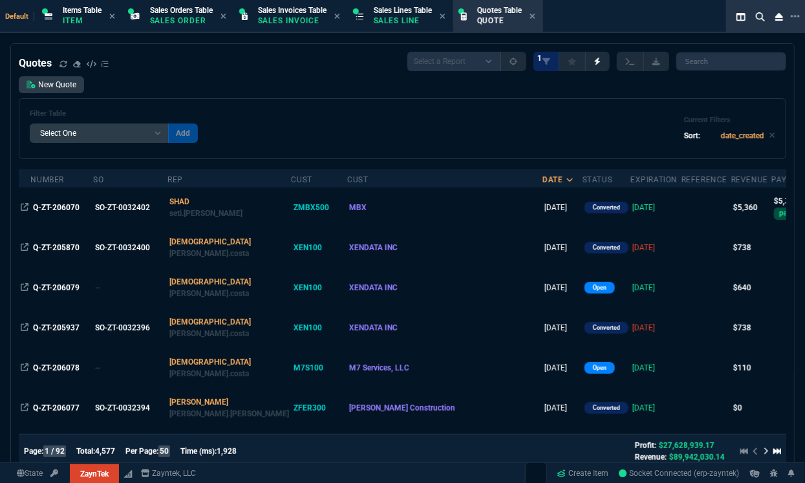
click at [622, 145] on div "Filter Table Select One Add Filter () creator (creator) Cust (headers.customerN…" at bounding box center [402, 128] width 745 height 39
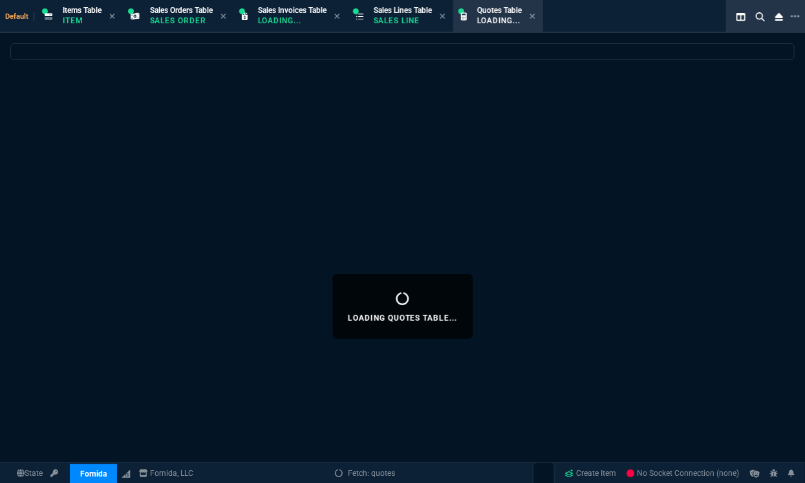
select select "12: [PERSON_NAME]"
select select
select select "12: [PERSON_NAME]"
select select
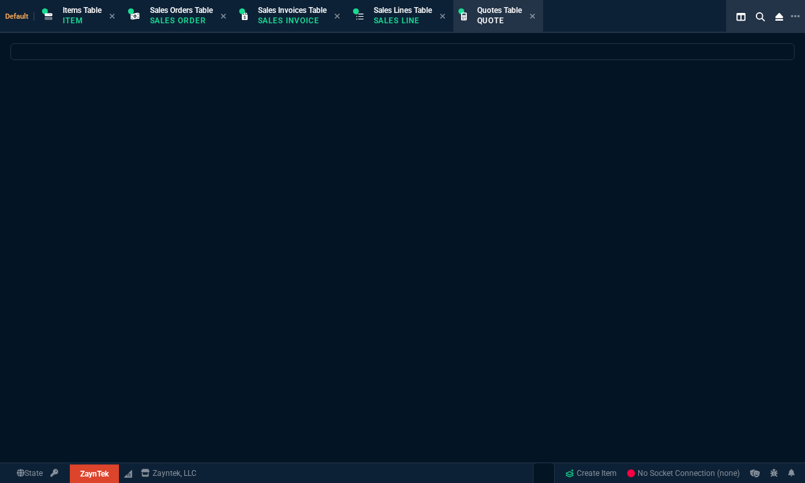
select select "12: [PERSON_NAME]"
select select
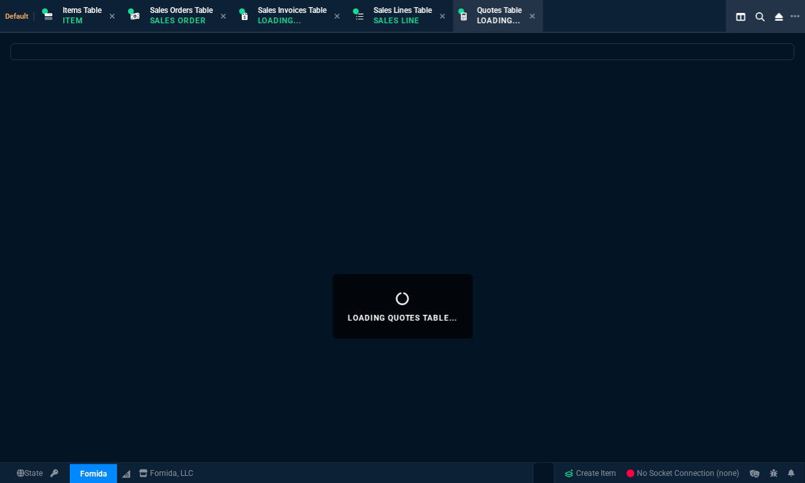
select select "12: [PERSON_NAME]"
select select
